Goal: Find contact information: Find contact information

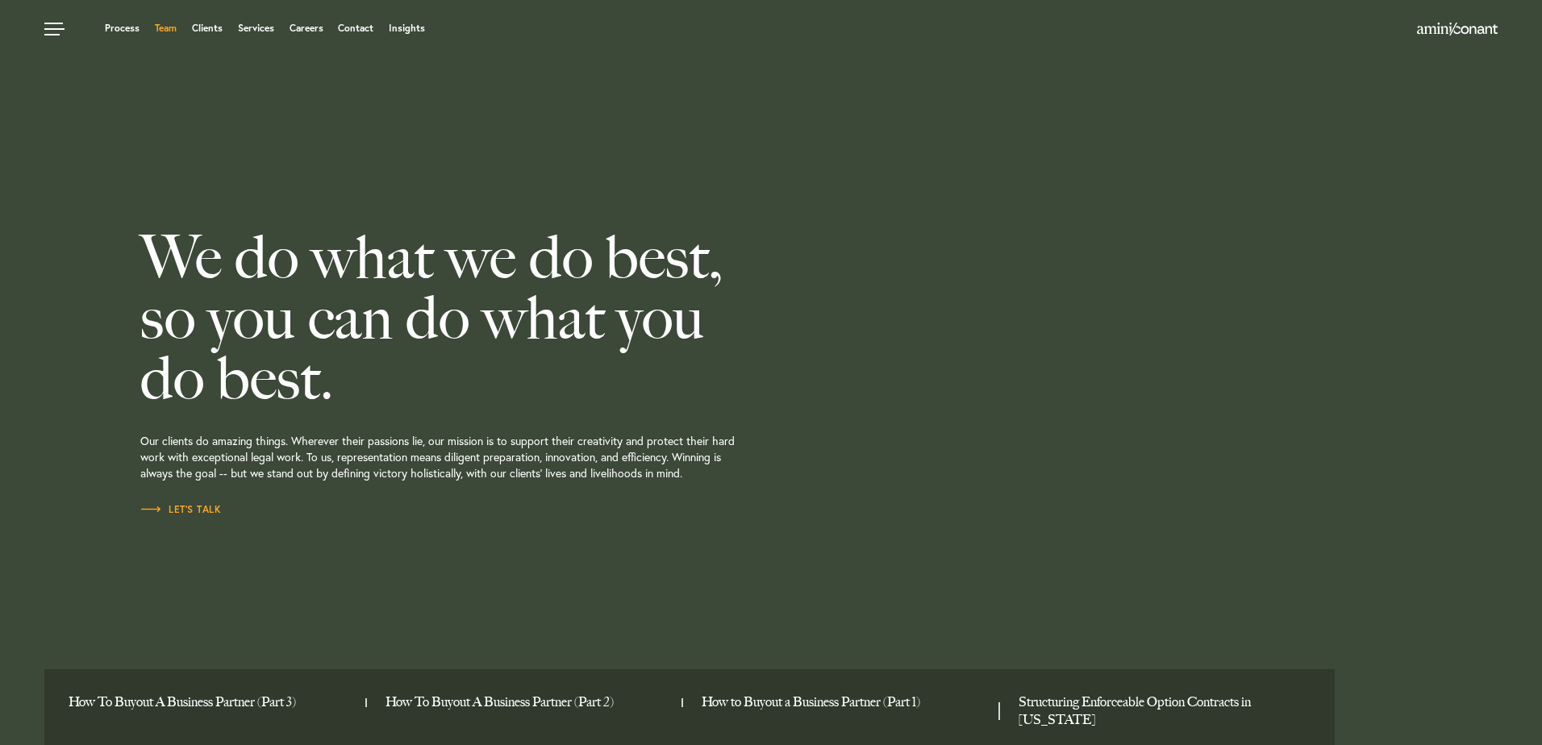
click at [166, 28] on link "Team" at bounding box center [166, 28] width 22 height 10
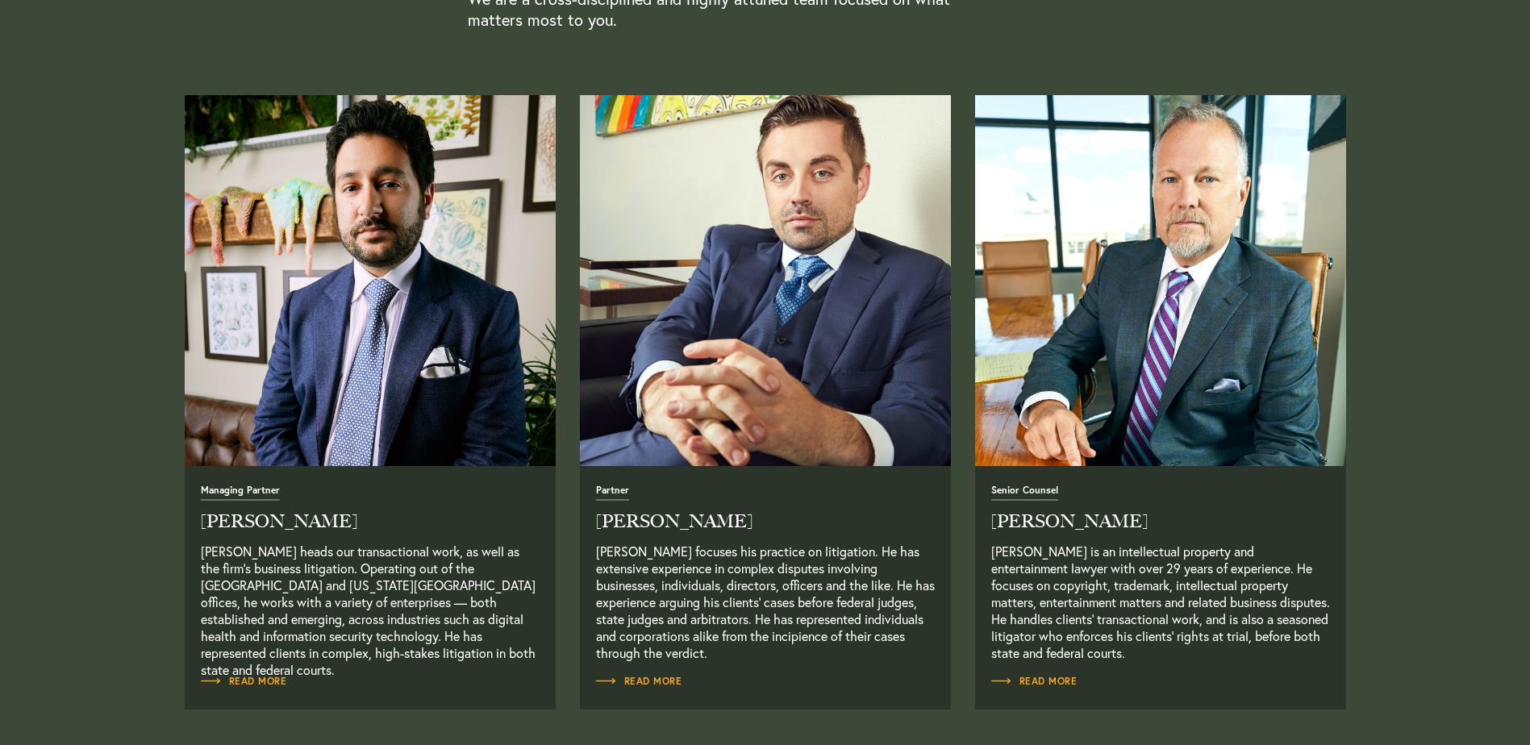
scroll to position [645, 0]
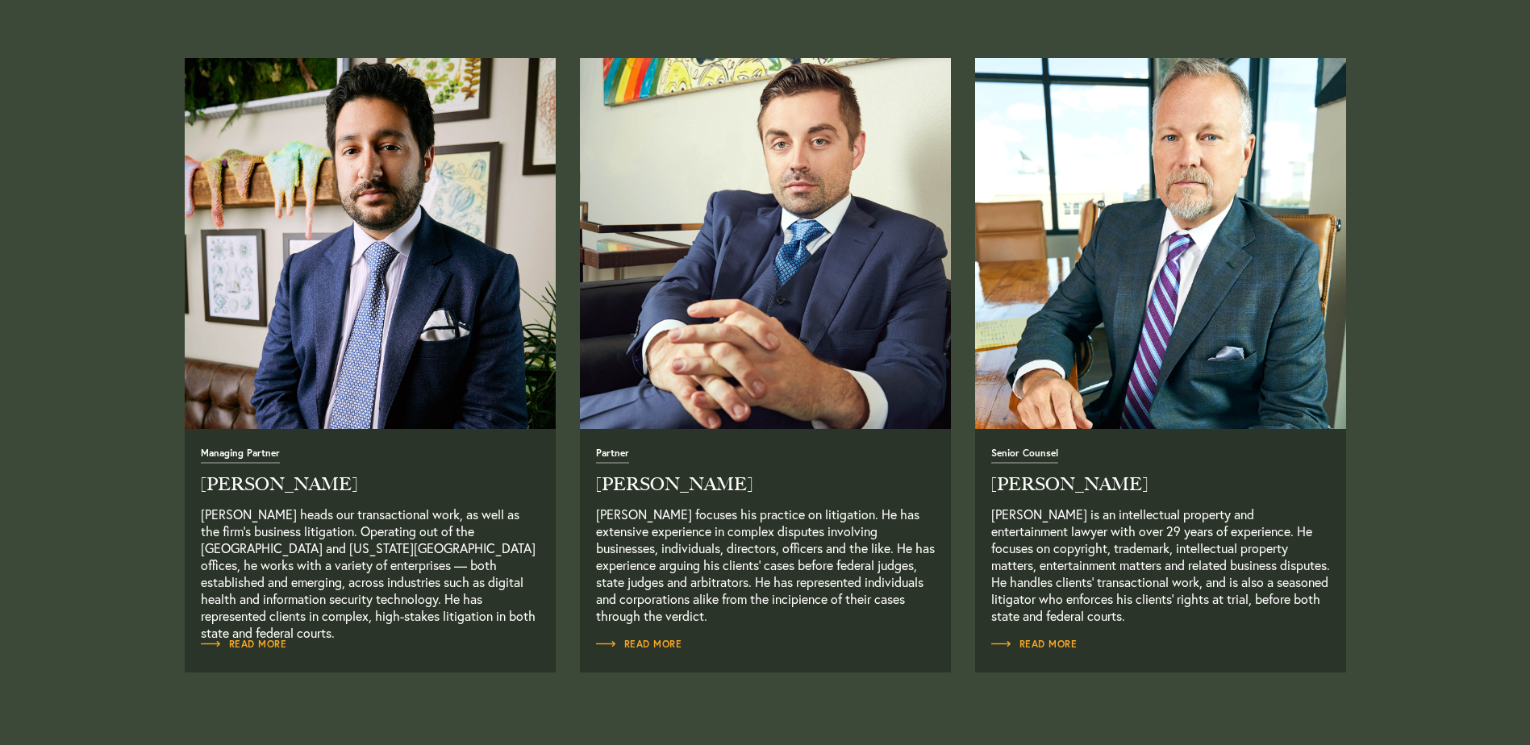
click at [1184, 395] on img "Read Full Bio" at bounding box center [1161, 244] width 390 height 390
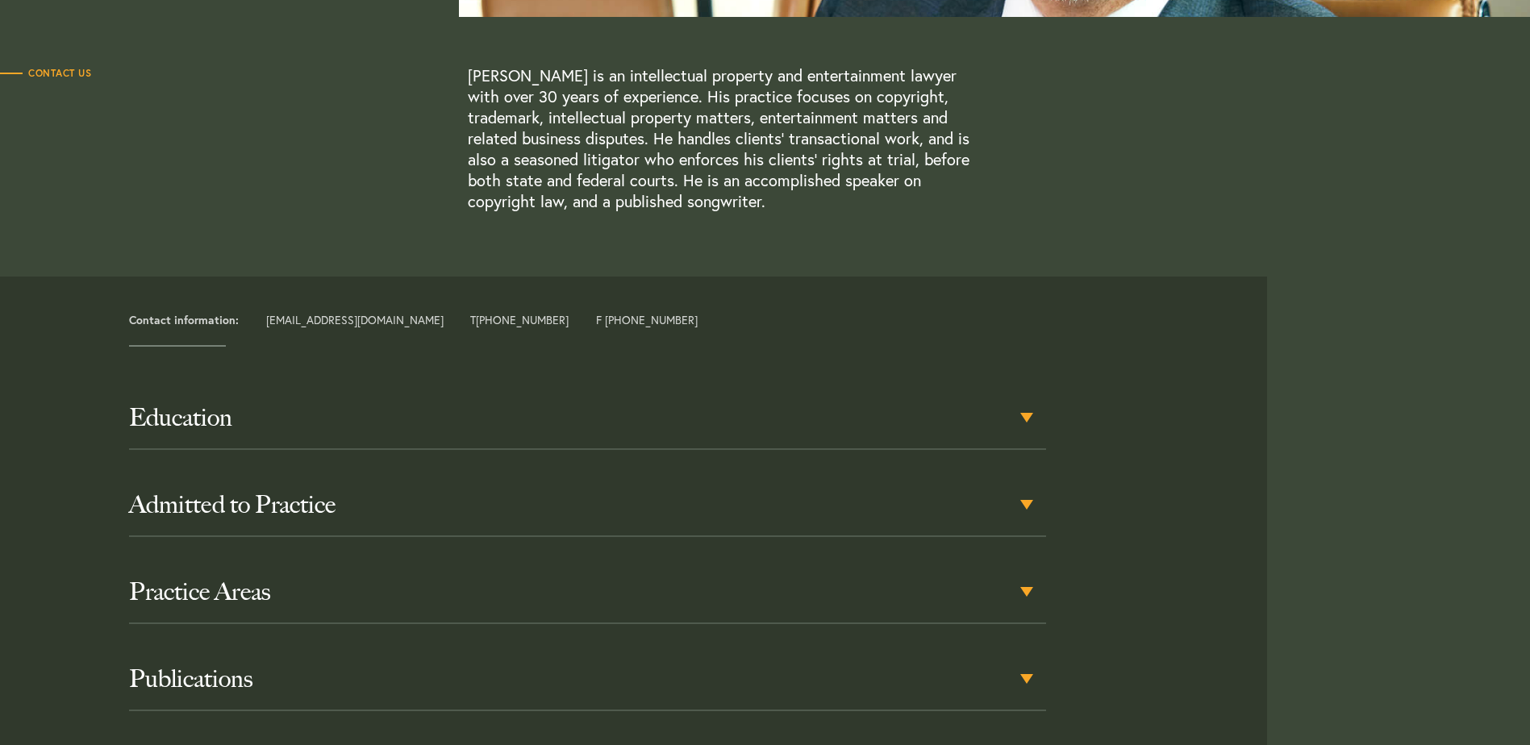
scroll to position [726, 0]
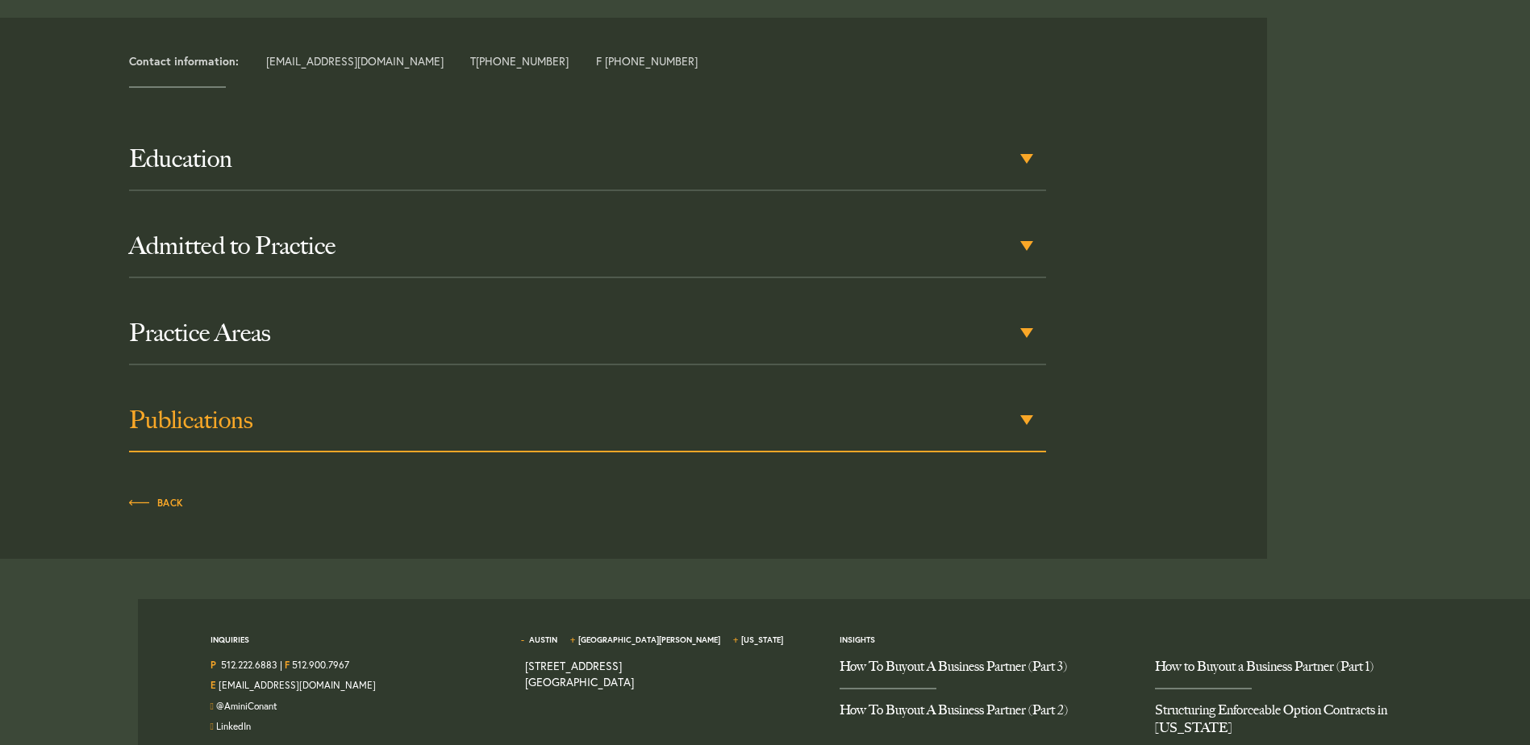
click at [848, 437] on div "Publications" at bounding box center [587, 421] width 917 height 63
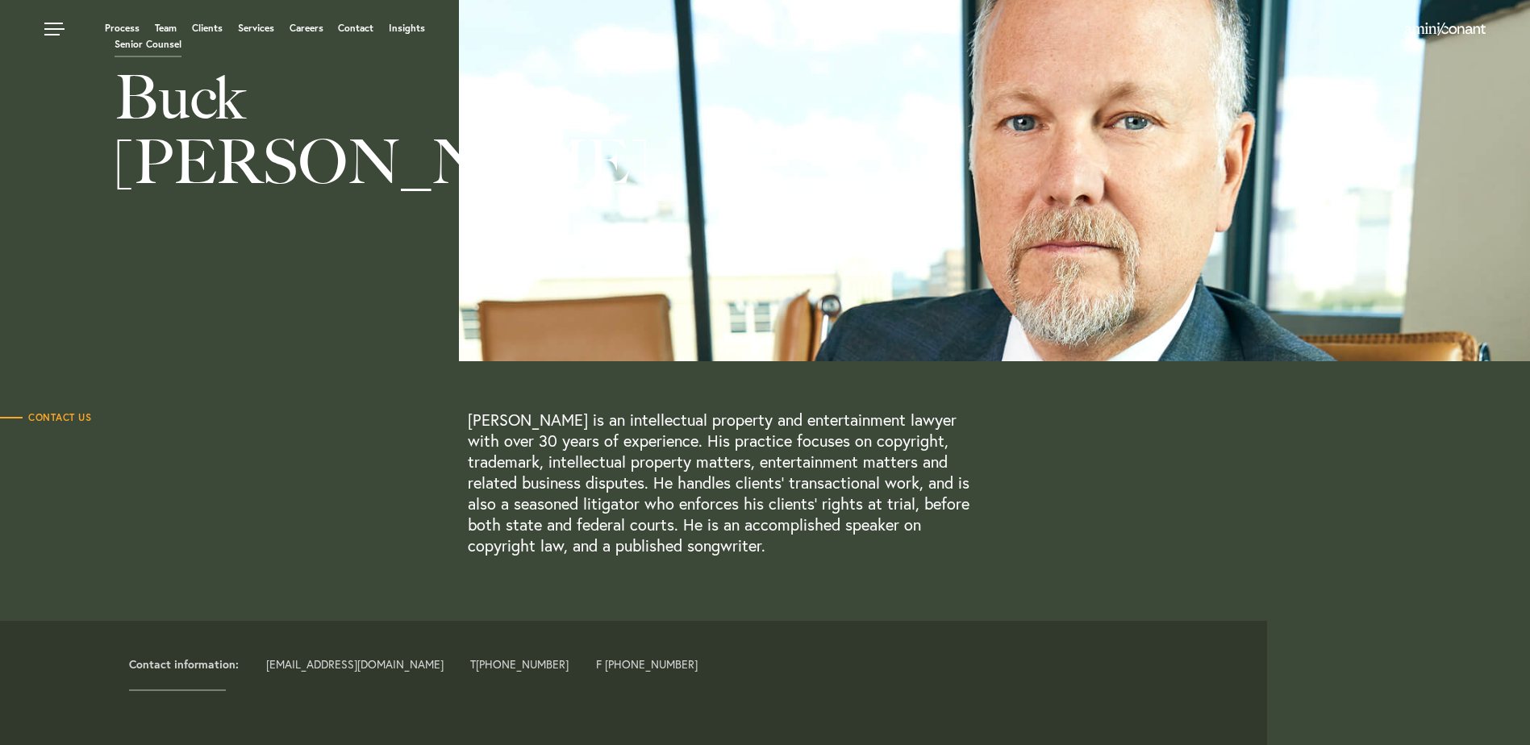
scroll to position [0, 0]
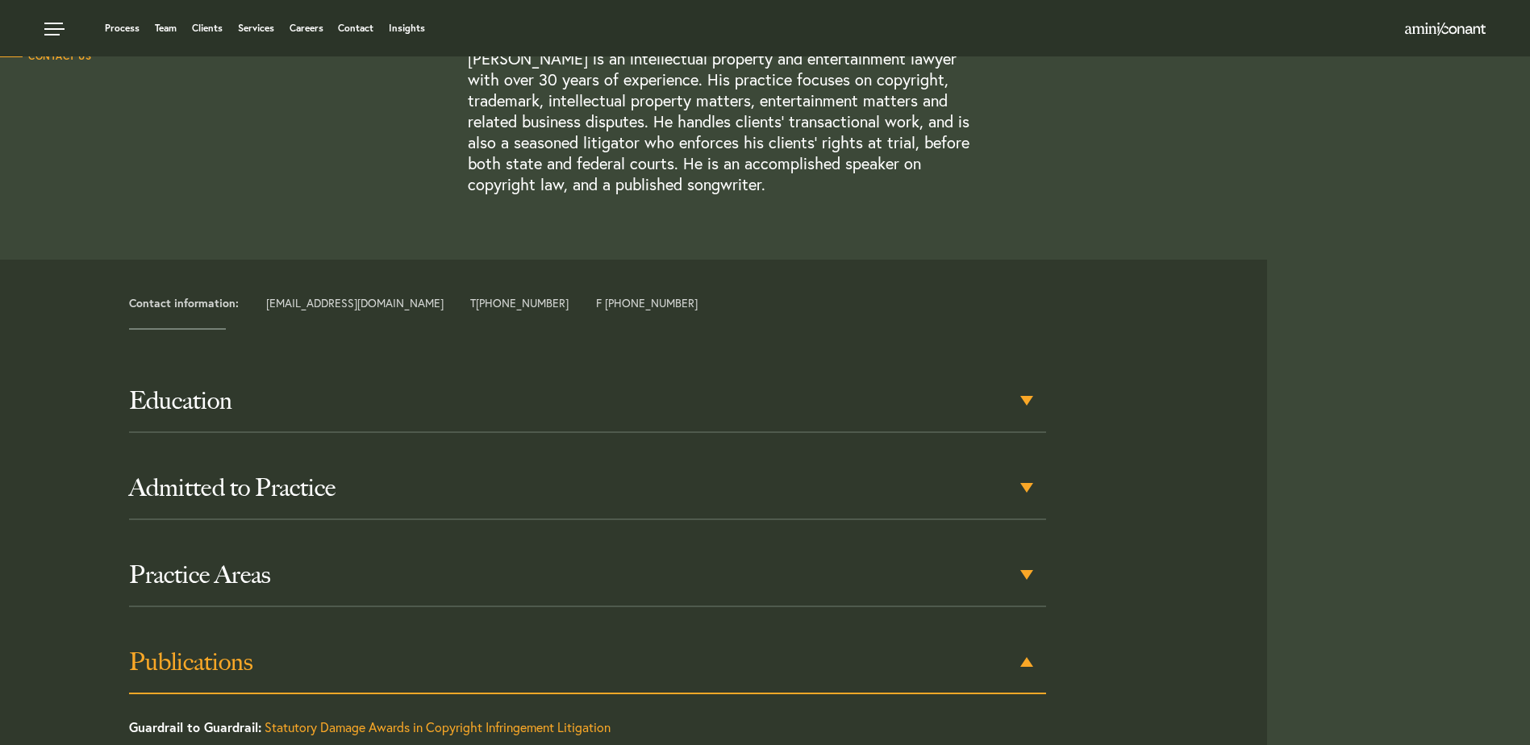
click at [1289, 633] on div "Contact information: buck@aminiconant.com T +1 512 236 0150 F +1 512 900 7967 E…" at bounding box center [765, 570] width 1506 height 621
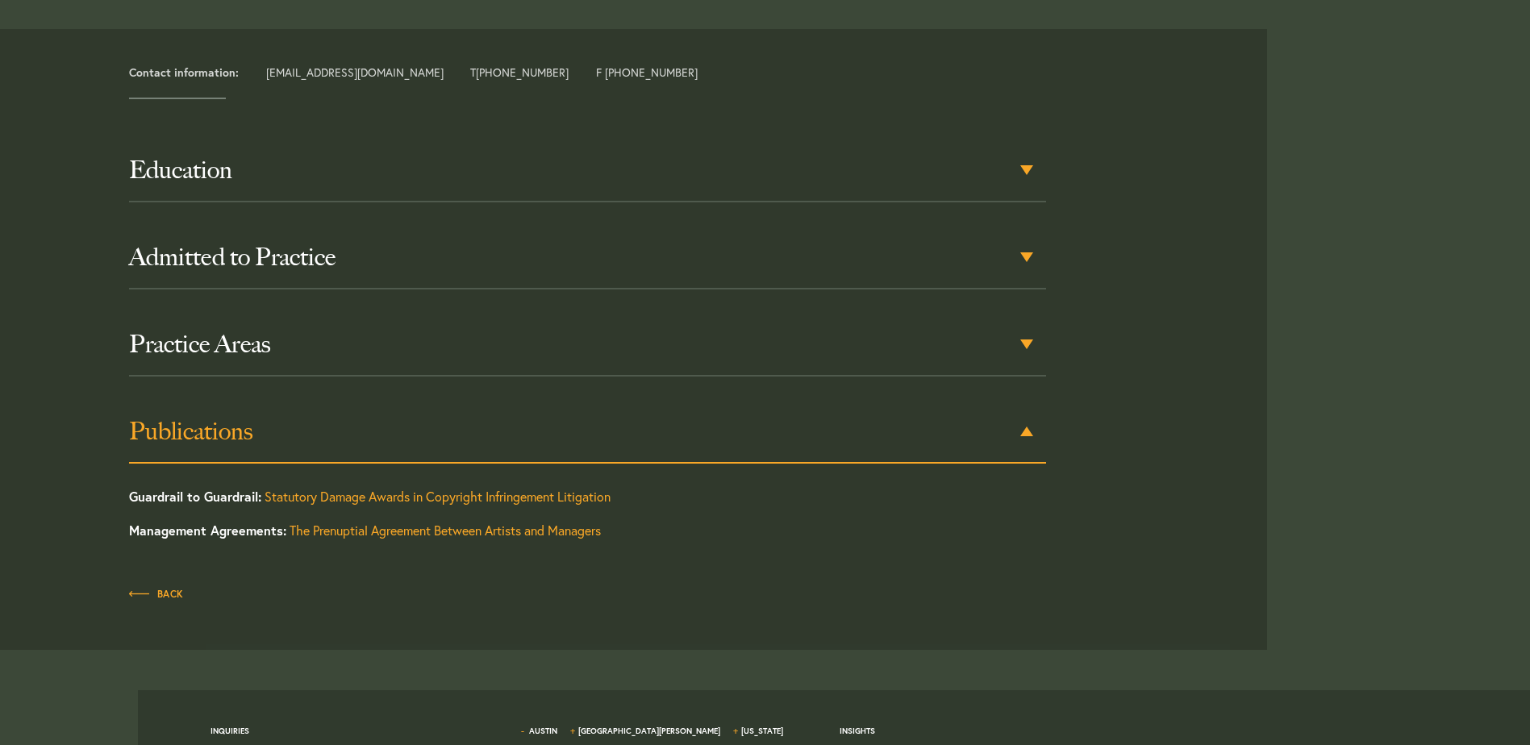
scroll to position [853, 0]
